Goal: Information Seeking & Learning: Learn about a topic

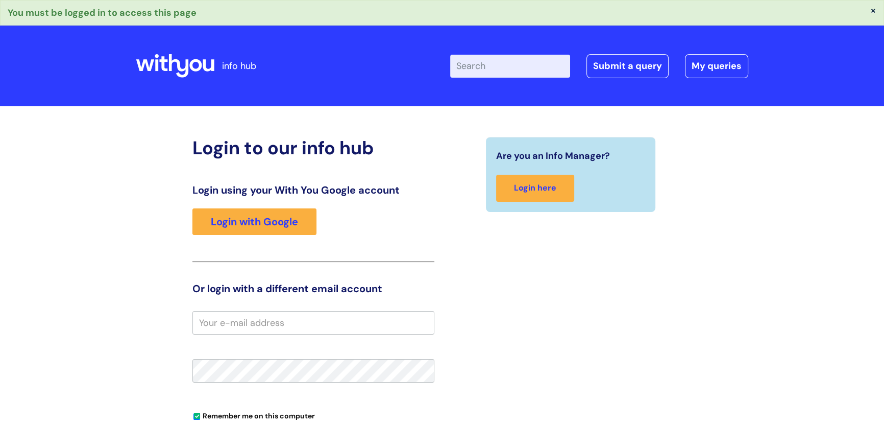
click at [471, 68] on input "Enter your search term here..." at bounding box center [510, 66] width 120 height 22
click at [255, 220] on link "Login with Google" at bounding box center [254, 221] width 124 height 27
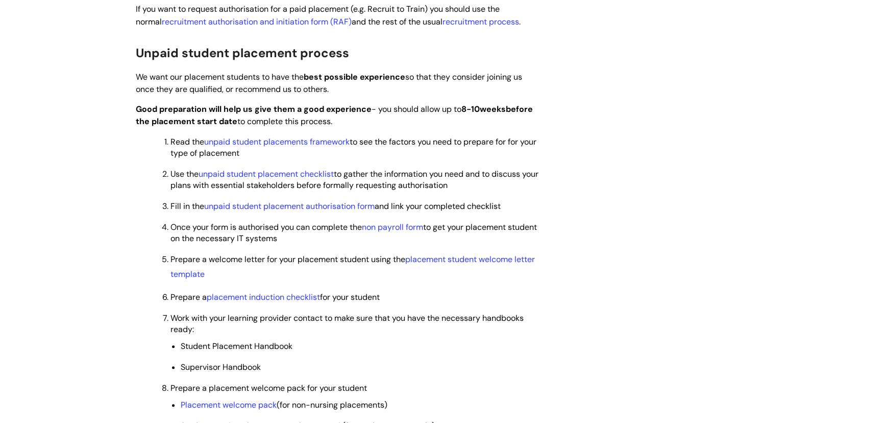
scroll to position [742, 0]
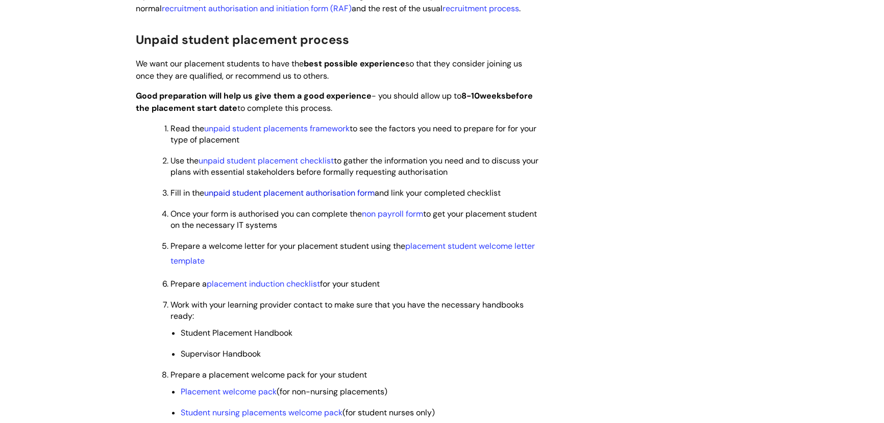
click at [293, 190] on link "unpaid student placement authorisation form" at bounding box center [289, 192] width 170 height 11
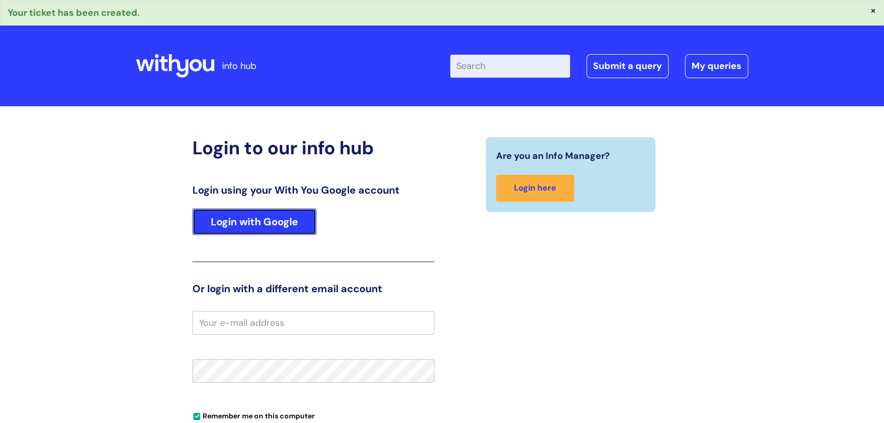
click at [266, 219] on link "Login with Google" at bounding box center [254, 221] width 124 height 27
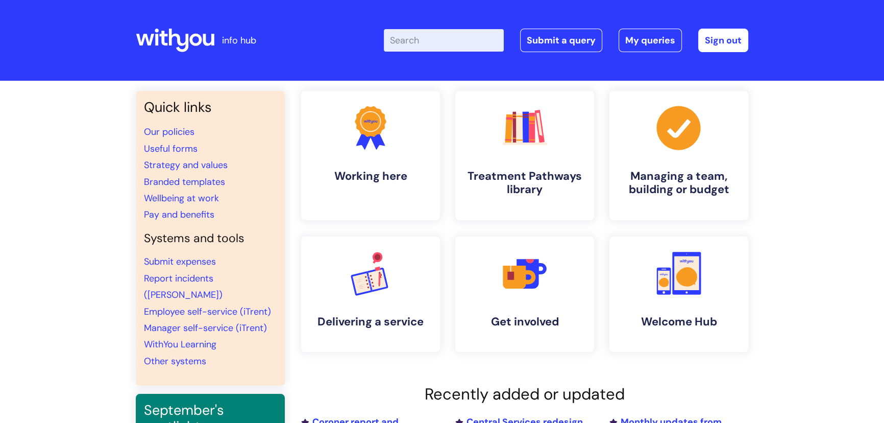
click at [437, 47] on input "Enter your search term here..." at bounding box center [444, 40] width 120 height 22
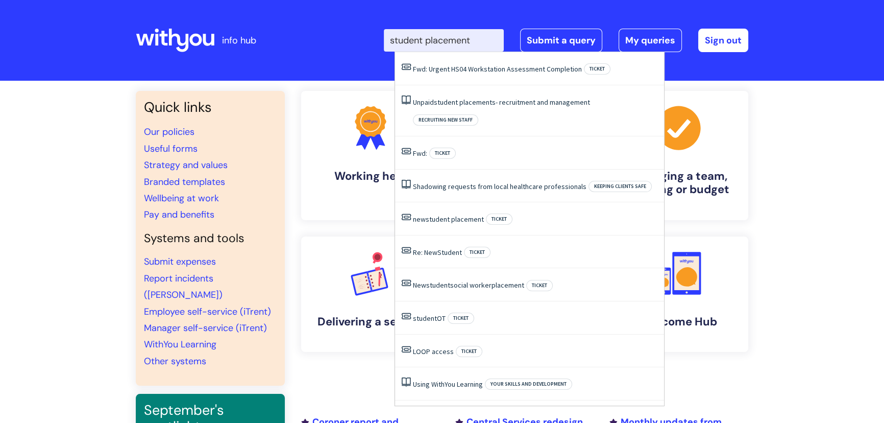
type input "student placements"
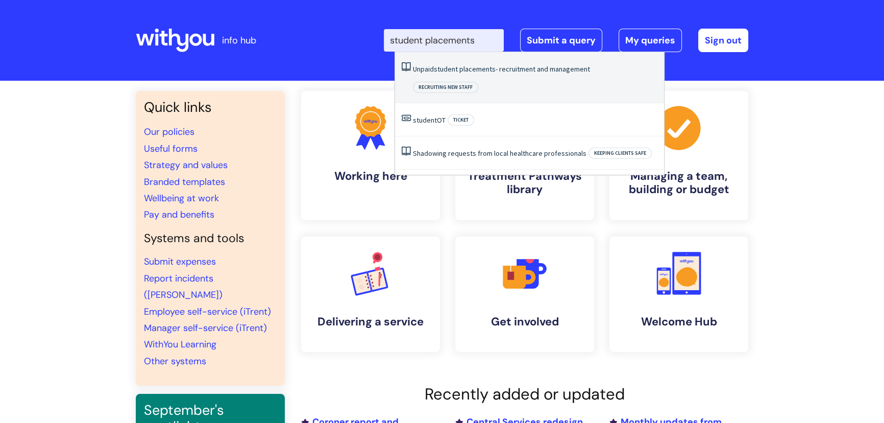
click at [444, 70] on span "student" at bounding box center [446, 68] width 24 height 9
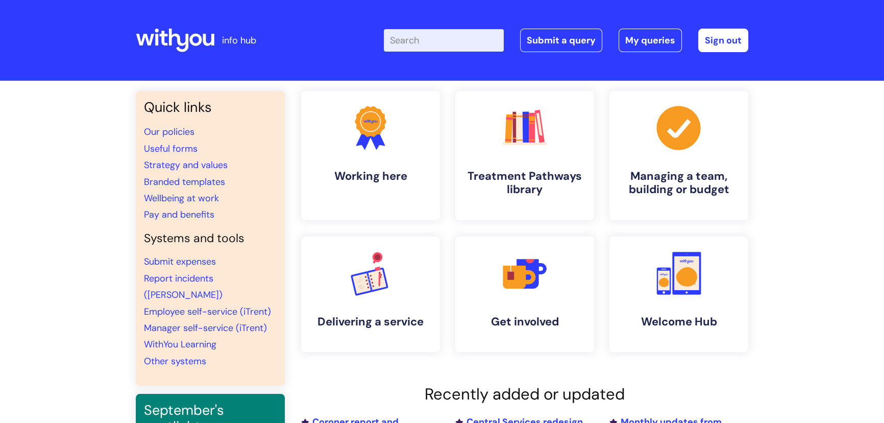
click at [417, 41] on input "Enter your search term here..." at bounding box center [444, 40] width 120 height 22
type input "d"
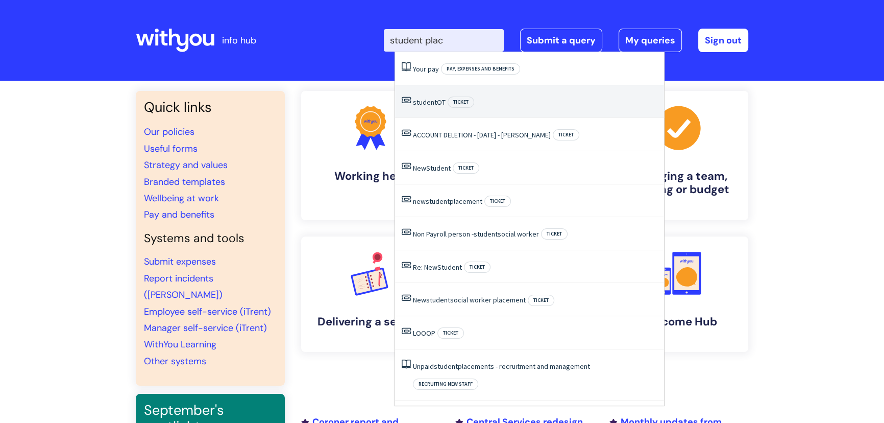
type input "student place"
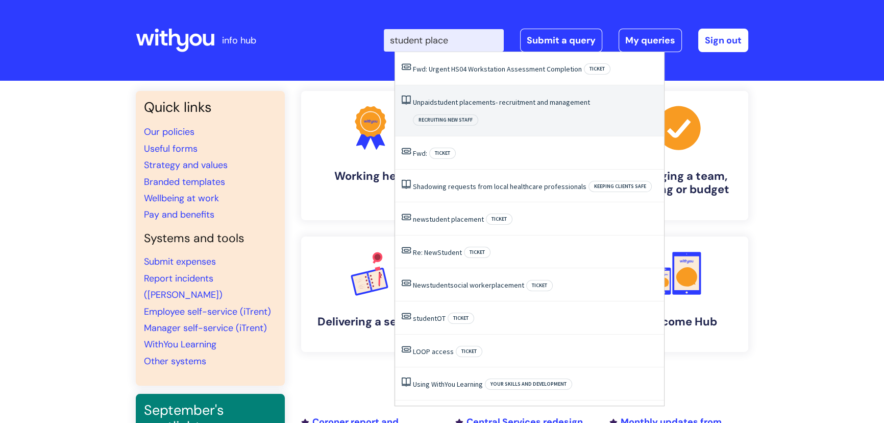
click at [464, 99] on span "placements" at bounding box center [477, 101] width 36 height 9
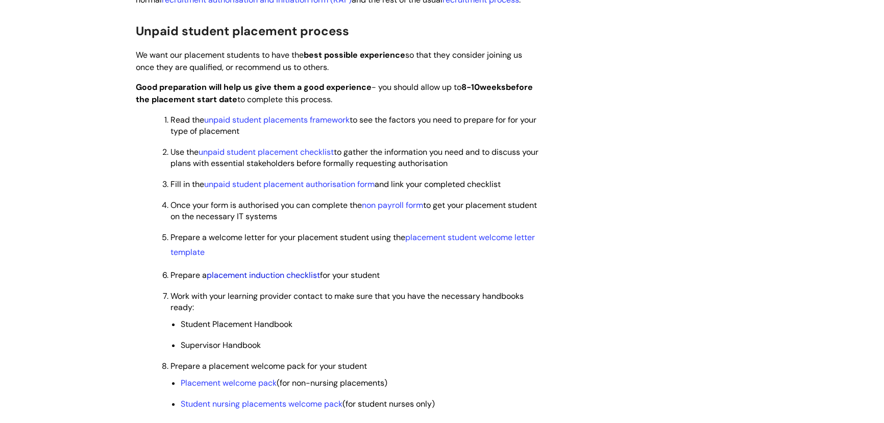
scroll to position [696, 0]
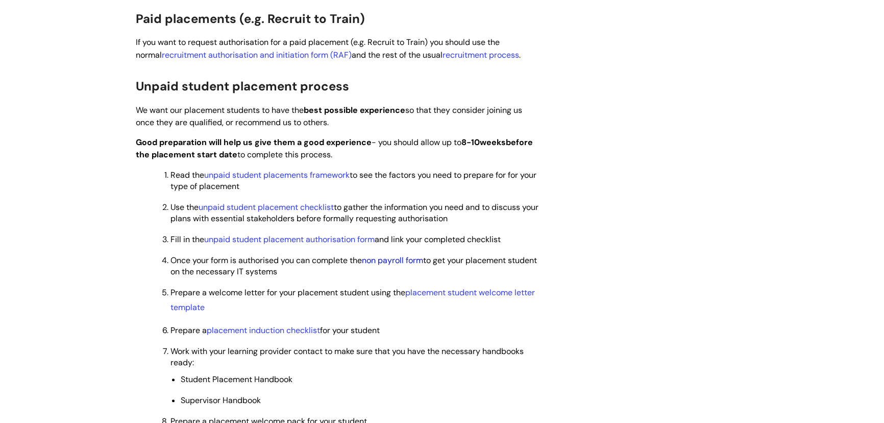
click at [413, 258] on link "non payroll form" at bounding box center [392, 260] width 61 height 11
